Goal: Information Seeking & Learning: Learn about a topic

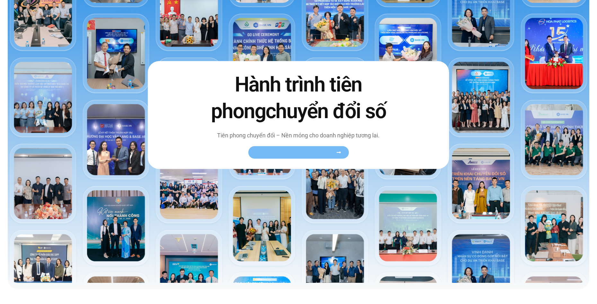
scroll to position [161, 0]
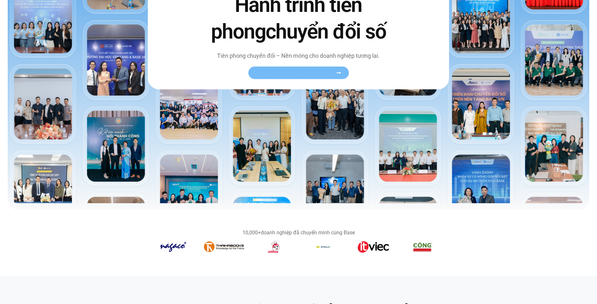
click at [287, 71] on span "Xem toàn bộ câu chuyện khách hàng" at bounding box center [295, 73] width 79 height 5
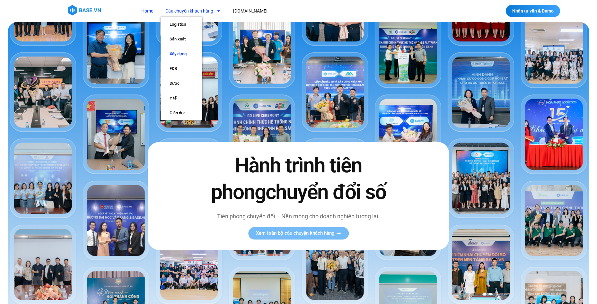
click at [180, 52] on link "Xây dựng" at bounding box center [182, 54] width 42 height 15
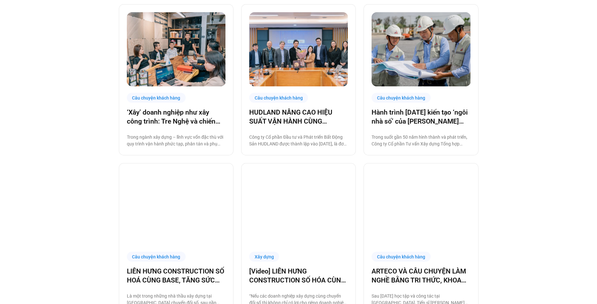
scroll to position [225, 0]
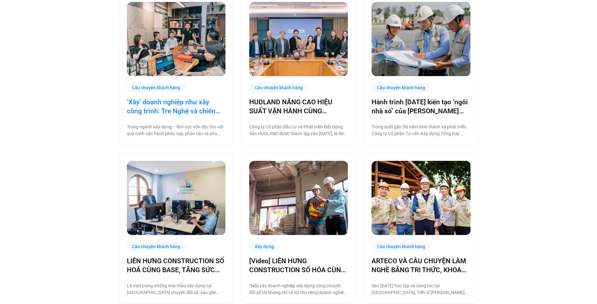
click at [187, 108] on link "‘Xây’ doanh nghiệp như xây công trình: Tre Nghệ và chiến lược chuyển đổi từ gốc" at bounding box center [176, 107] width 99 height 18
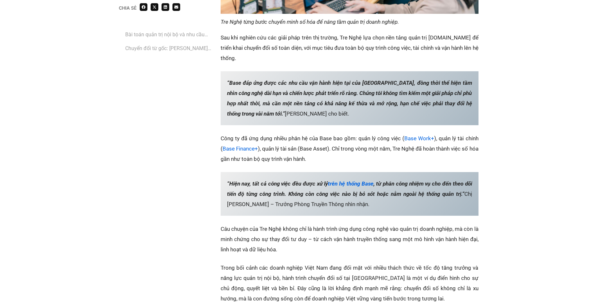
scroll to position [1156, 0]
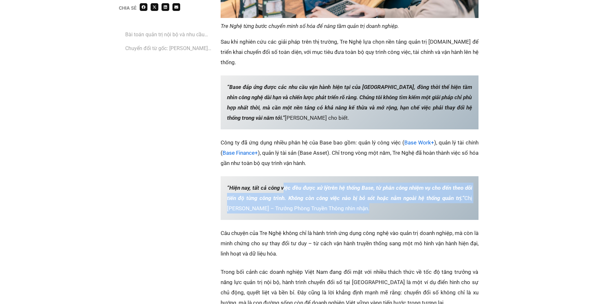
drag, startPoint x: 282, startPoint y: 158, endPoint x: 466, endPoint y: 179, distance: 185.2
click at [466, 179] on p "“Hiện nay, tất cả công việc đều được xử lý trên hệ thống Base , từ phân công nh…" at bounding box center [350, 198] width 258 height 44
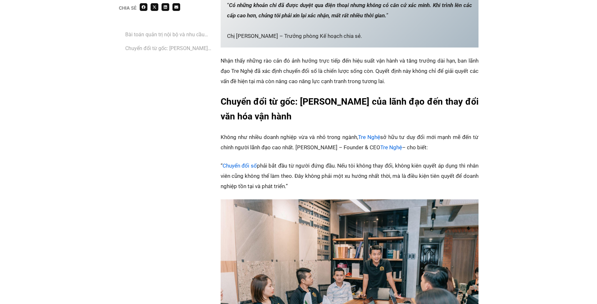
scroll to position [642, 0]
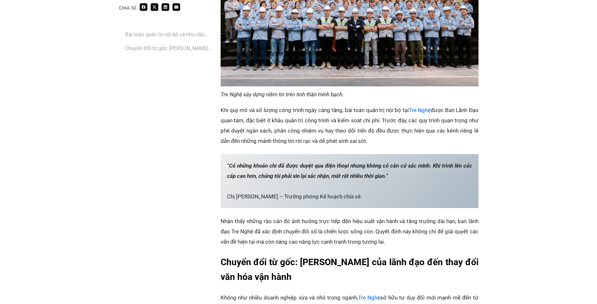
click at [554, 147] on div "Chia sẻ Bài toán quản trị nội bộ và nhu cầu chuyển đổi số cấp thiết‏ ‏Chuyển đổ…" at bounding box center [298, 179] width 597 height 1359
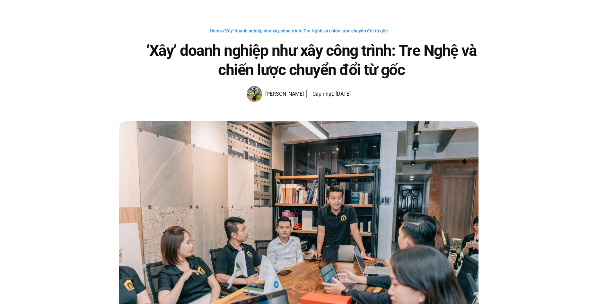
scroll to position [0, 0]
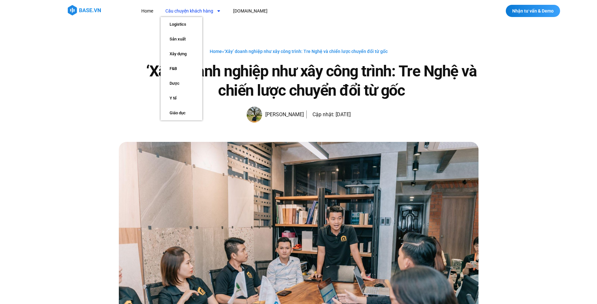
click at [196, 9] on link "Câu chuyện khách hàng" at bounding box center [193, 11] width 65 height 12
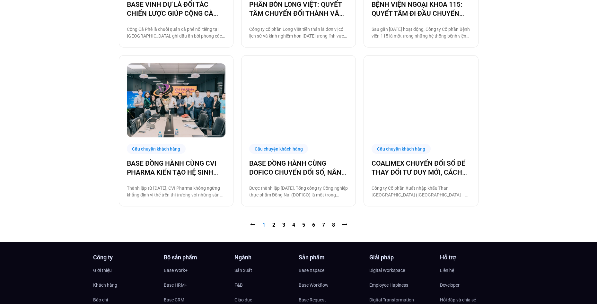
scroll to position [739, 0]
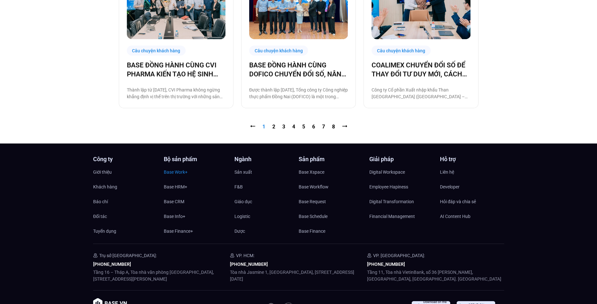
click at [175, 172] on span "Base Work+" at bounding box center [176, 172] width 24 height 10
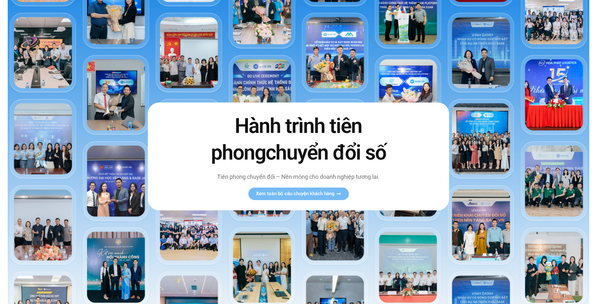
scroll to position [161, 0]
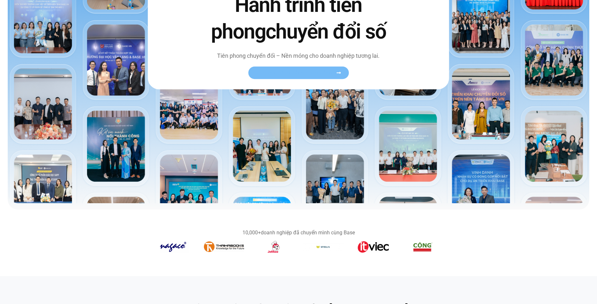
click at [305, 74] on span "Xem toàn bộ câu chuyện khách hàng" at bounding box center [295, 73] width 79 height 5
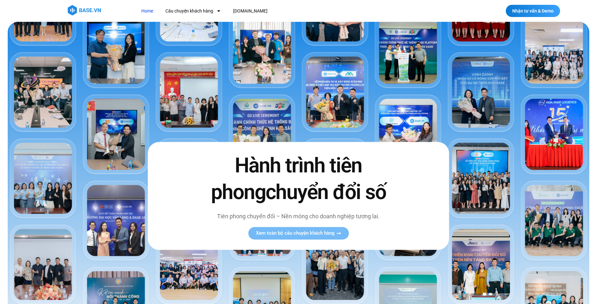
click at [131, 56] on img at bounding box center [299, 193] width 582 height 342
